Goal: Transaction & Acquisition: Purchase product/service

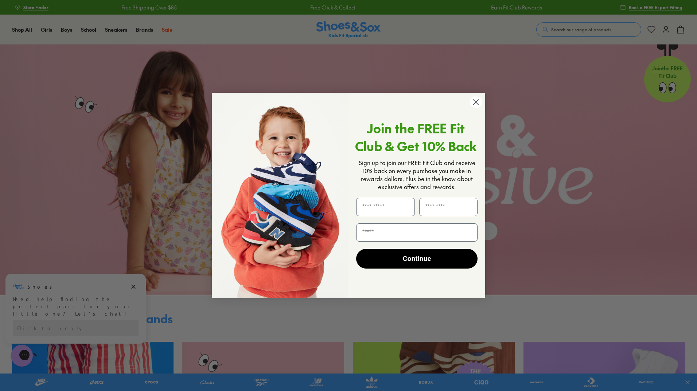
click at [475, 101] on circle "Close dialog" at bounding box center [476, 102] width 12 height 12
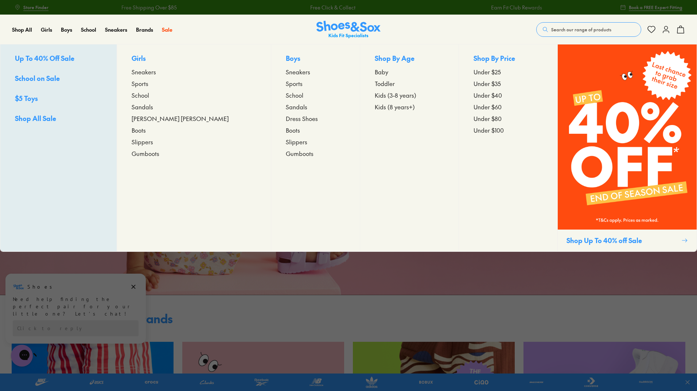
click at [154, 54] on p "Girls" at bounding box center [194, 58] width 125 height 11
click at [152, 67] on span "Sneakers" at bounding box center [144, 71] width 24 height 9
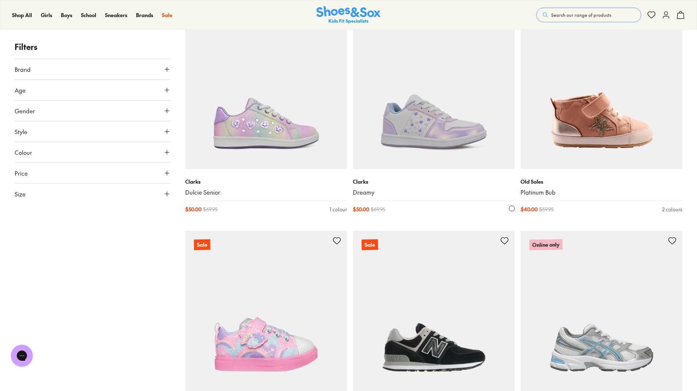
scroll to position [365, 0]
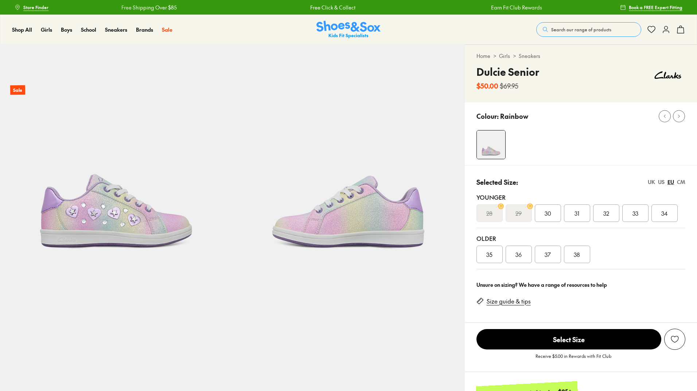
select select "*"
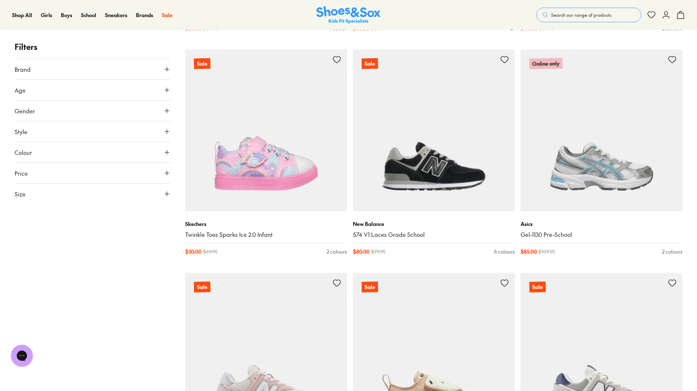
scroll to position [547, 0]
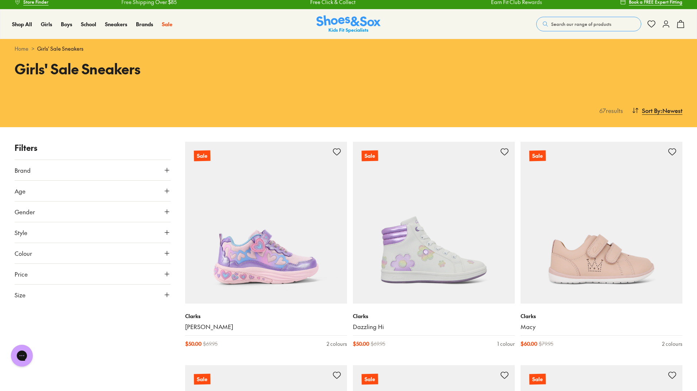
scroll to position [0, 0]
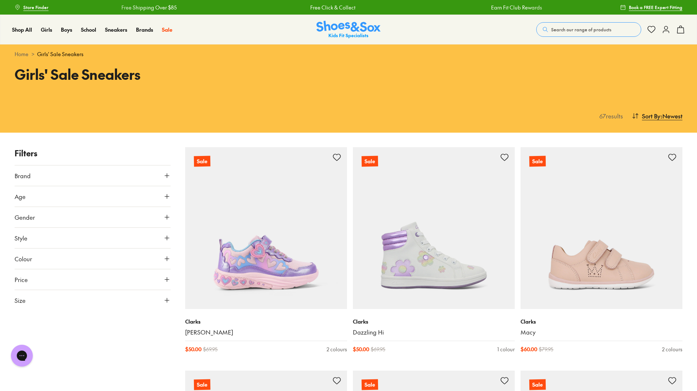
click at [84, 197] on button "Age" at bounding box center [93, 196] width 156 height 20
click at [74, 287] on button "Gender" at bounding box center [93, 290] width 156 height 20
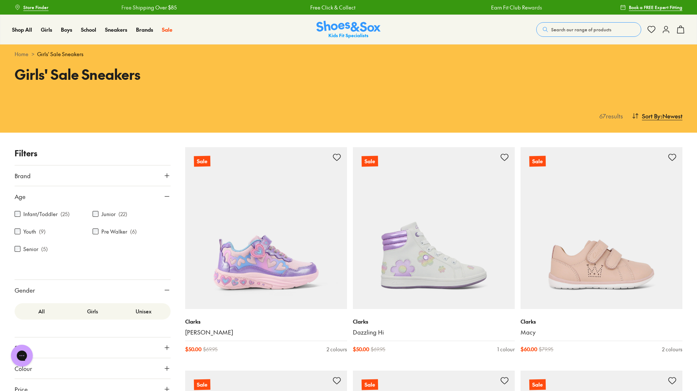
click at [96, 313] on label "Girls" at bounding box center [92, 311] width 51 height 13
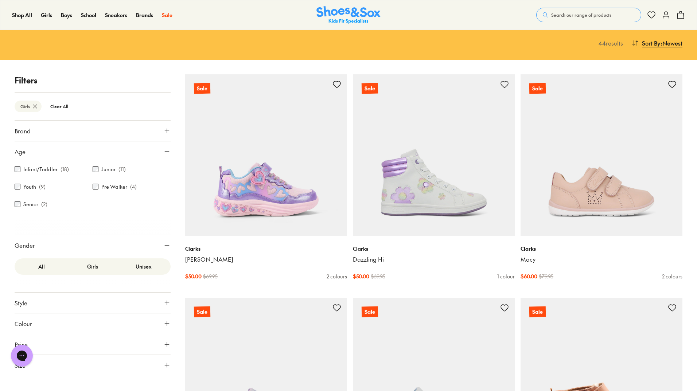
scroll to position [109, 0]
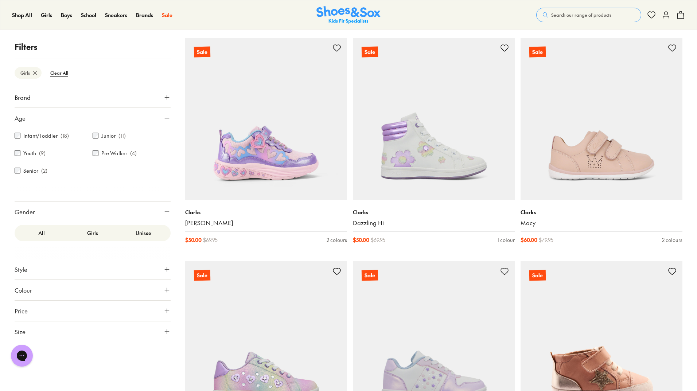
click at [77, 340] on button "Size" at bounding box center [93, 332] width 156 height 20
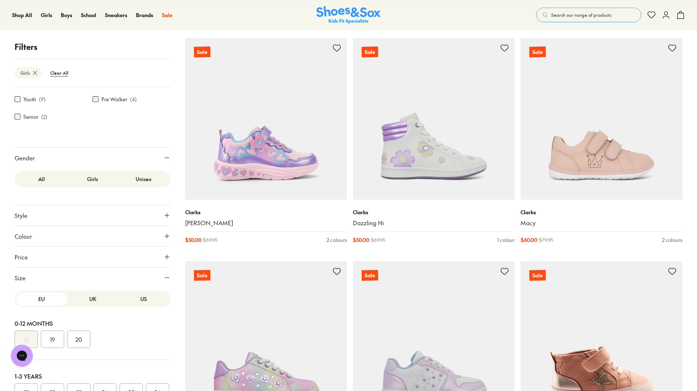
scroll to position [91, 0]
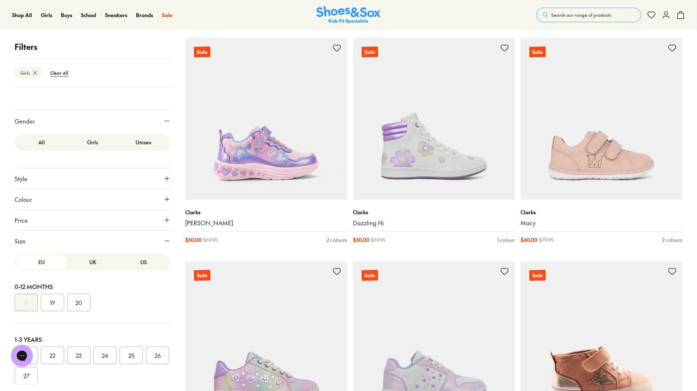
click at [91, 260] on button "UK" at bounding box center [92, 262] width 51 height 13
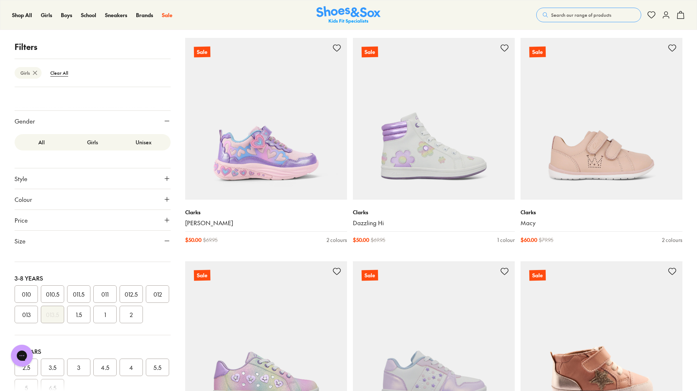
scroll to position [146, 0]
click at [28, 292] on button "010" at bounding box center [26, 283] width 23 height 18
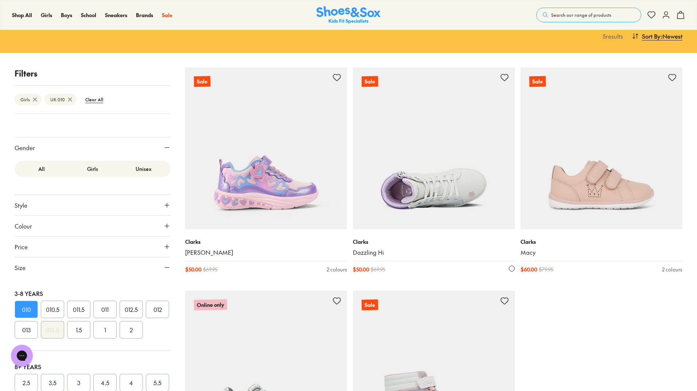
scroll to position [73, 0]
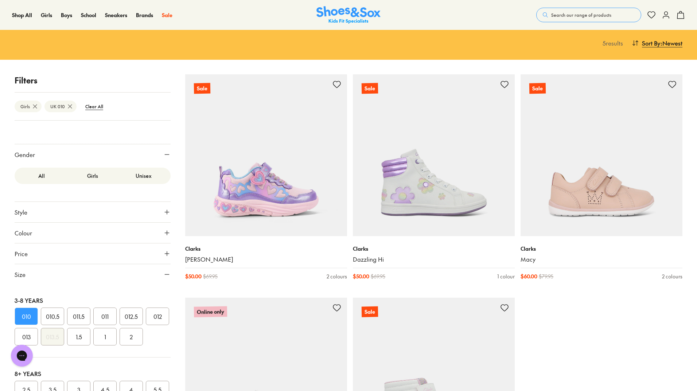
click at [607, 18] on button "Search our range of products" at bounding box center [588, 15] width 105 height 15
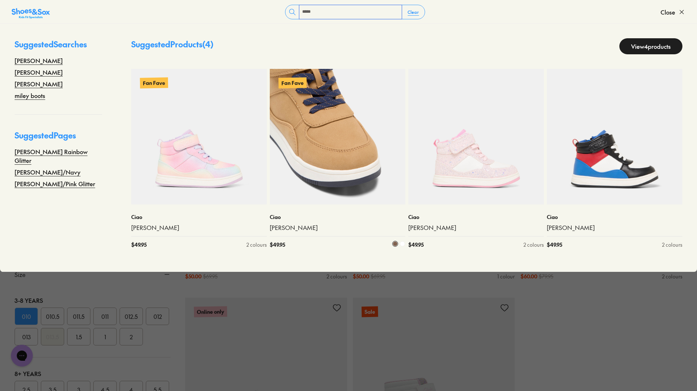
type input "*****"
click at [322, 190] on img at bounding box center [338, 137] width 136 height 136
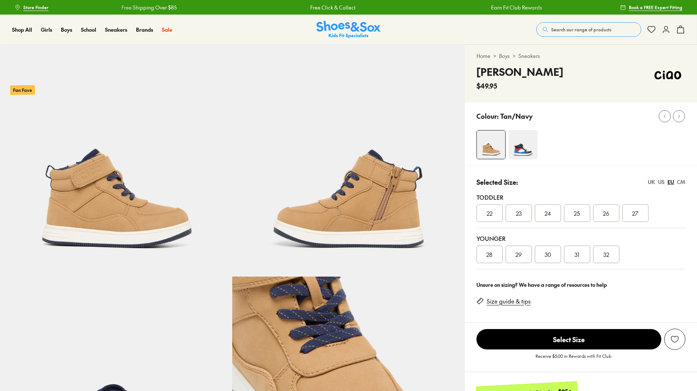
select select "*"
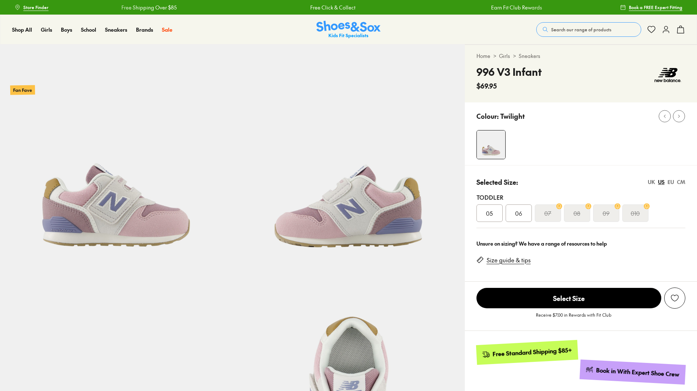
select select "*"
